Goal: Transaction & Acquisition: Purchase product/service

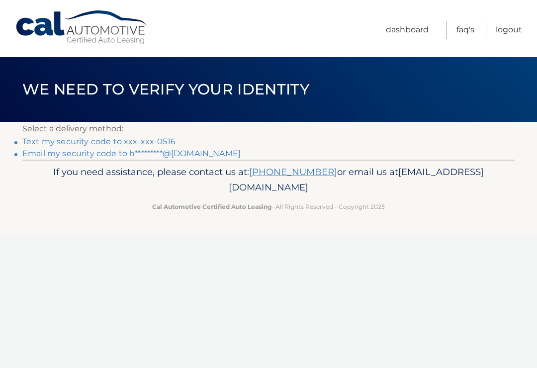
click at [163, 138] on link "Text my security code to xxx-xxx-0516" at bounding box center [98, 141] width 153 height 9
click at [75, 139] on link "Text my security code to xxx-xxx-0516" at bounding box center [98, 141] width 153 height 9
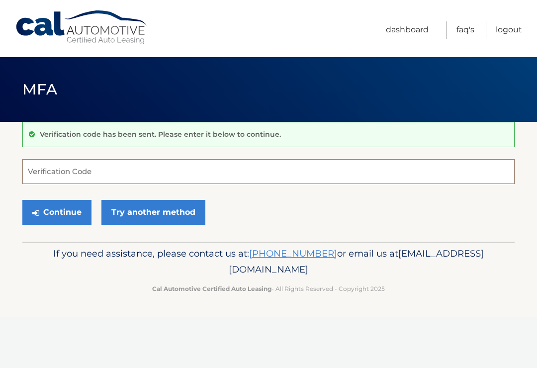
click at [107, 172] on input "Verification Code" at bounding box center [268, 171] width 492 height 25
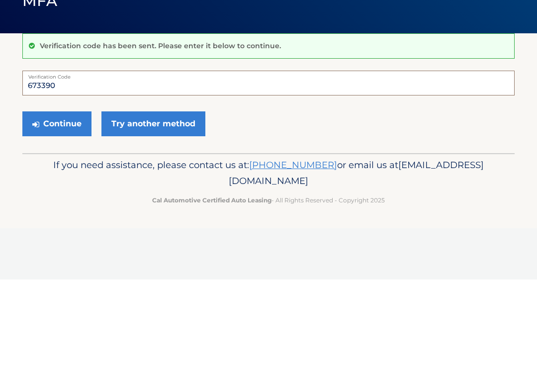
type input "673390"
click at [63, 200] on button "Continue" at bounding box center [56, 212] width 69 height 25
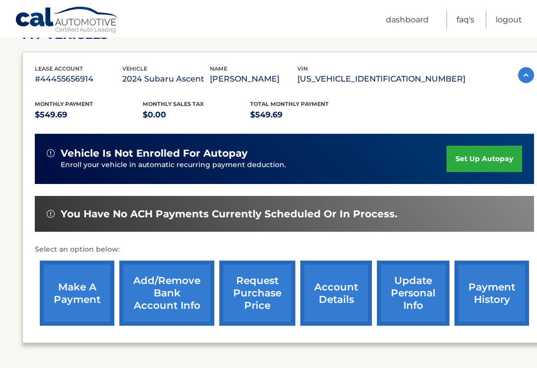
scroll to position [154, 0]
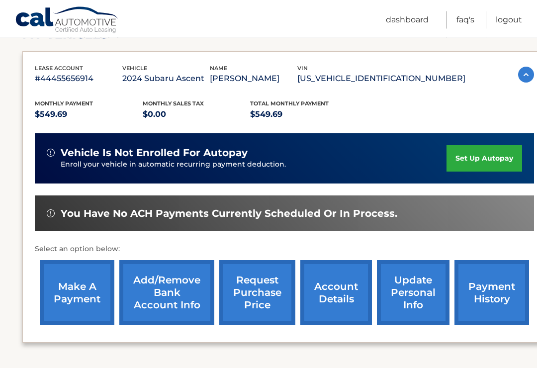
click at [80, 292] on link "make a payment" at bounding box center [77, 293] width 75 height 65
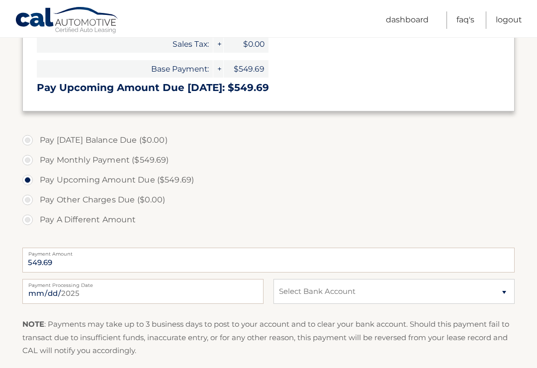
scroll to position [261, 0]
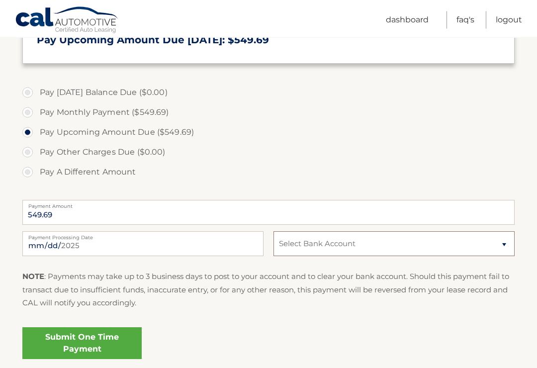
click at [506, 241] on select "Select Bank Account Checking CITIZENS BANK NA *****4088 Checking JPMORGAN CHASE…" at bounding box center [394, 244] width 241 height 25
select select "YmFmZjU2MWItZTMyMC00ODY4LTkyNDYtZmYwMDBhODdiZjJl"
click at [98, 340] on link "Submit One Time Payment" at bounding box center [81, 343] width 119 height 32
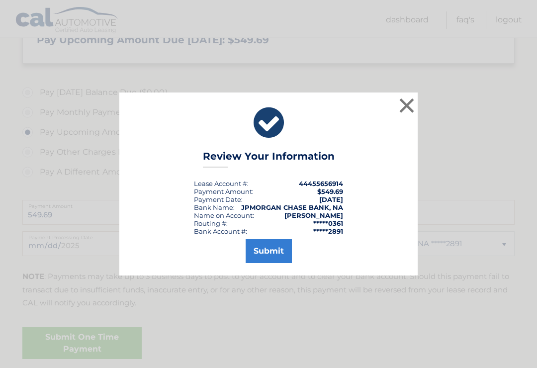
click at [276, 263] on button "Submit" at bounding box center [269, 251] width 46 height 24
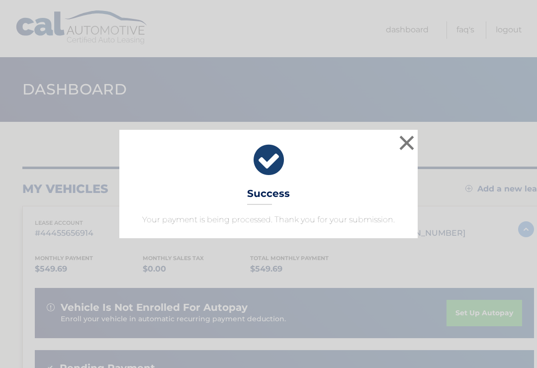
click at [402, 136] on button "×" at bounding box center [407, 143] width 20 height 20
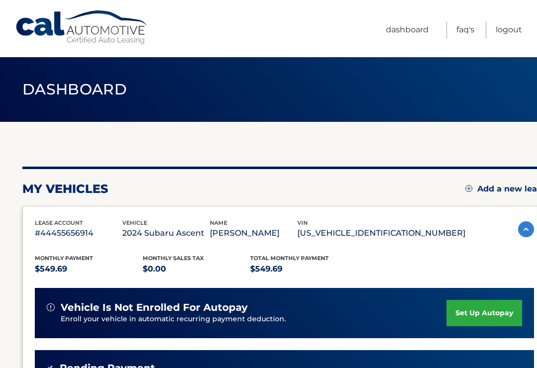
click at [508, 33] on link "Logout" at bounding box center [509, 29] width 26 height 17
